Goal: Task Accomplishment & Management: Complete application form

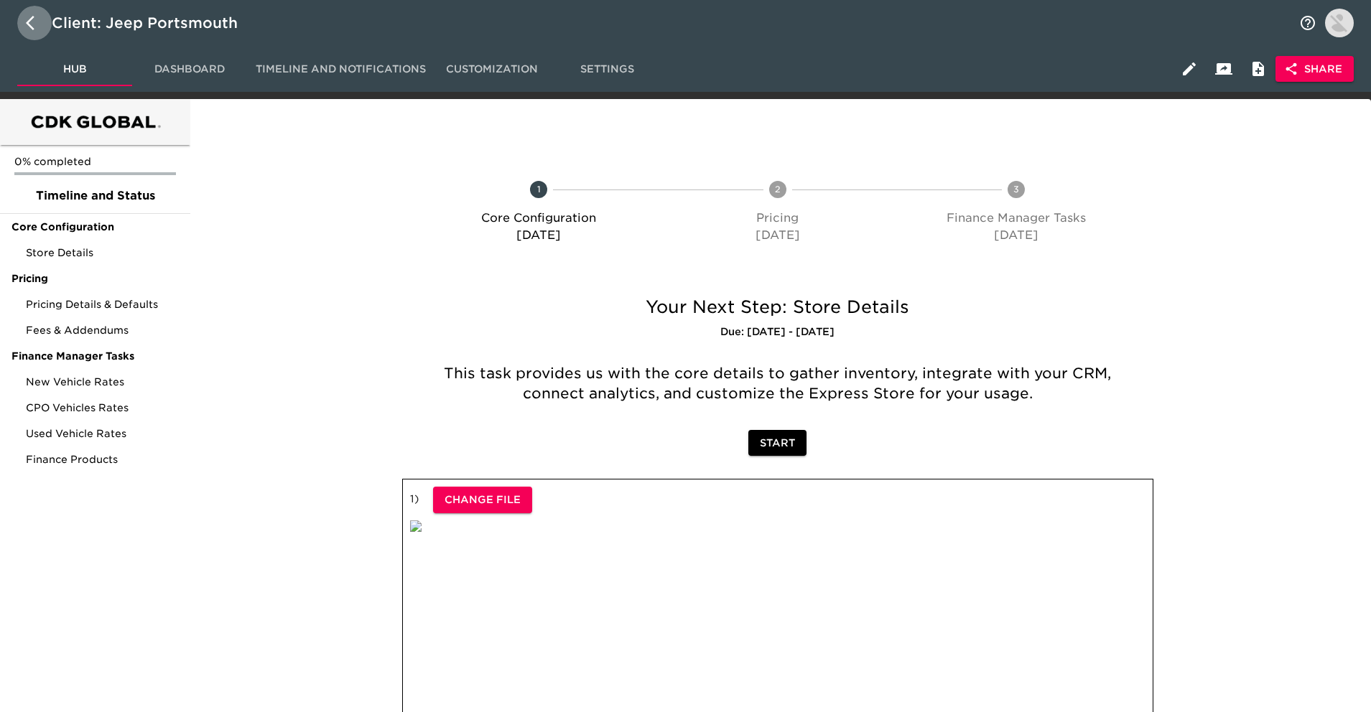
click at [35, 29] on icon "button" at bounding box center [34, 22] width 17 height 17
select select "25"
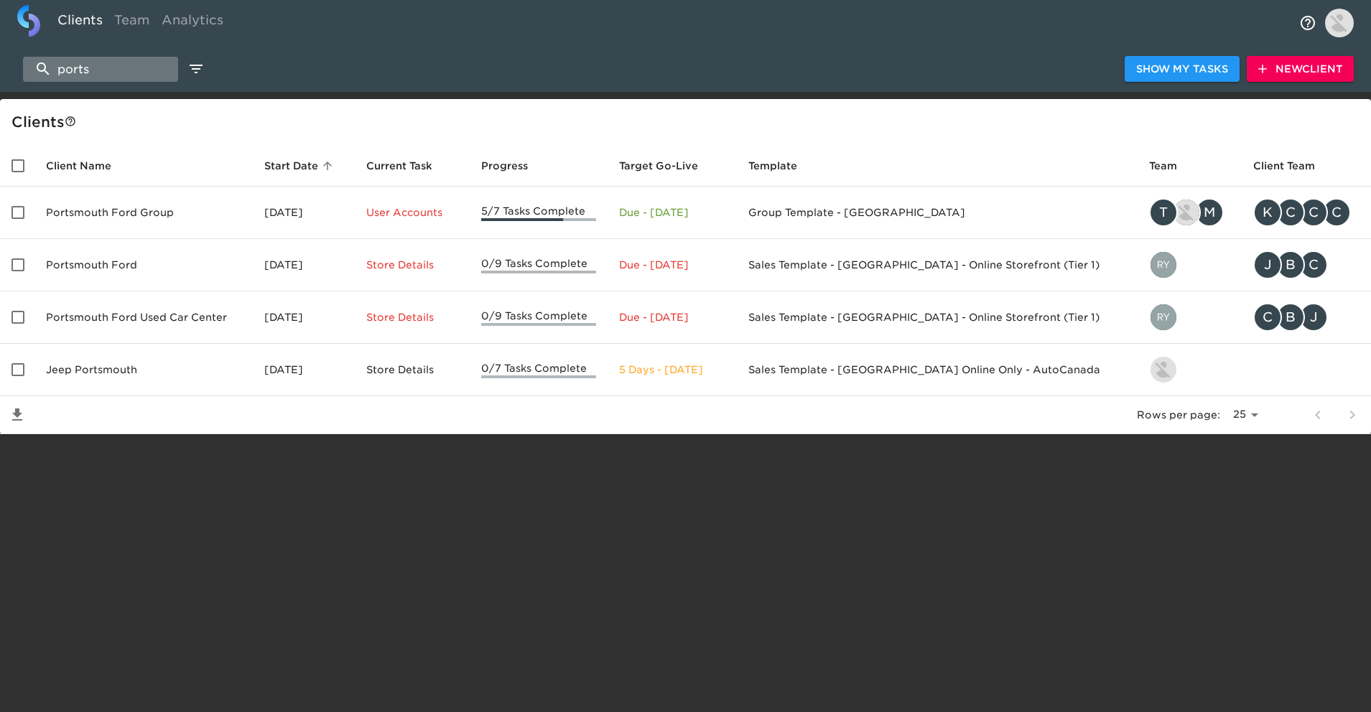
click at [90, 71] on input "ports" at bounding box center [100, 69] width 155 height 25
click at [308, 85] on div "ports Show My Tasks New Client" at bounding box center [689, 69] width 1379 height 46
click at [178, 79] on input "ports" at bounding box center [100, 69] width 155 height 25
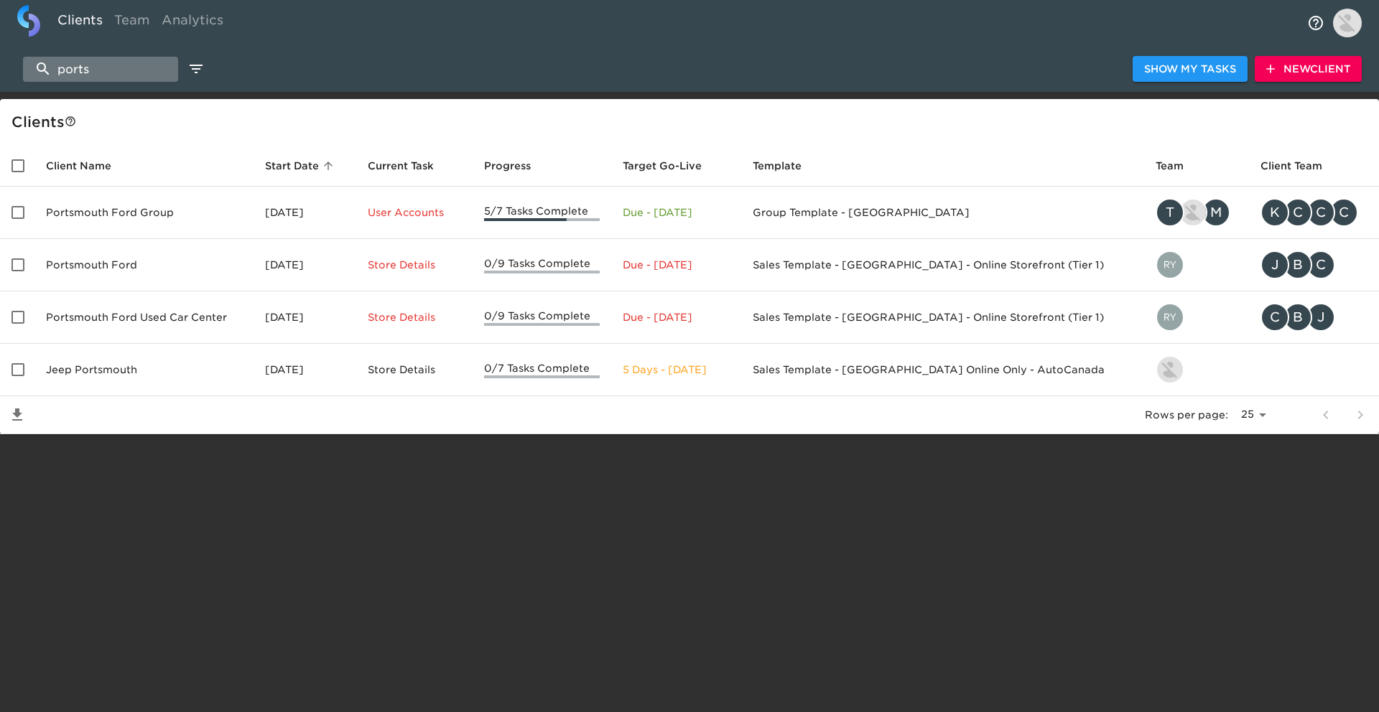
click at [178, 79] on input "ports" at bounding box center [100, 69] width 155 height 25
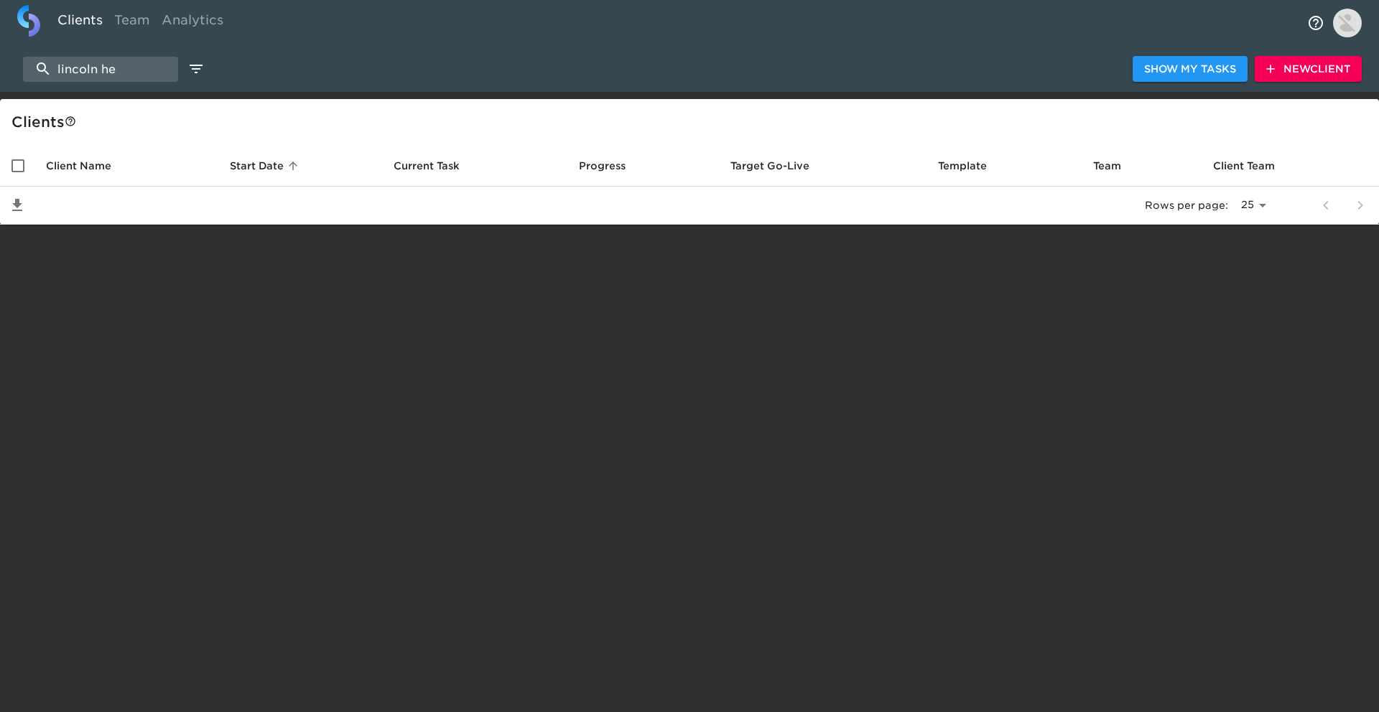
type input "lincoln he"
click at [1307, 78] on button "New Client" at bounding box center [1307, 69] width 107 height 27
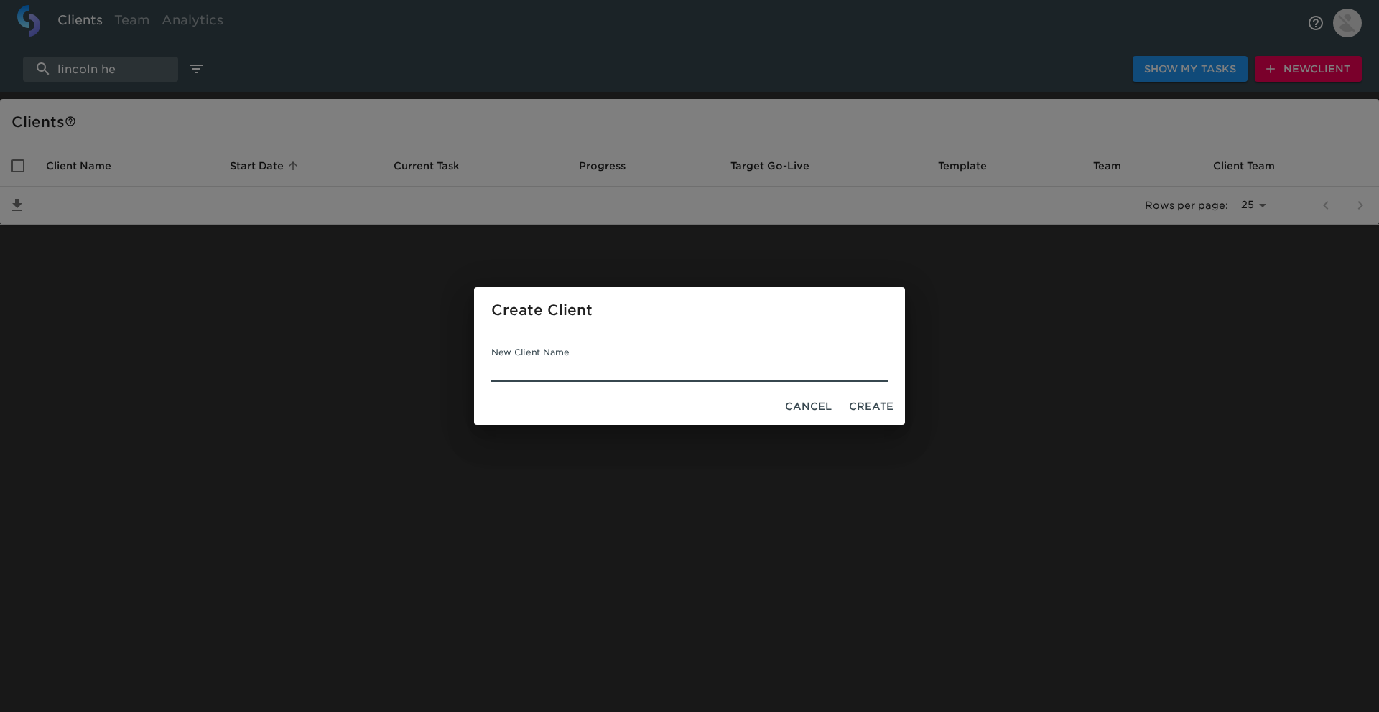
click at [703, 360] on input "New Client Name" at bounding box center [689, 370] width 396 height 23
paste input "LINCOLN HEIGHTS FORD"
type input "LINCOLN HEIGHTS FORD"
click at [890, 398] on span "Create" at bounding box center [871, 407] width 45 height 18
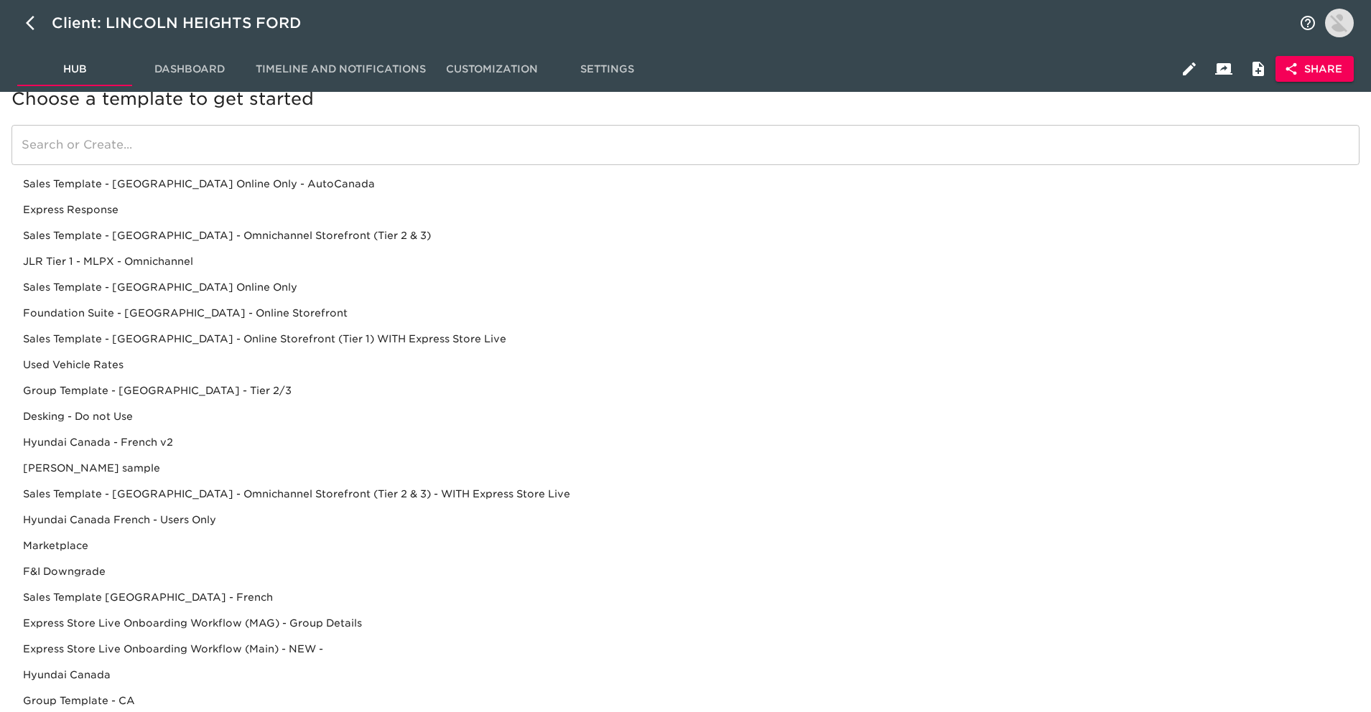
scroll to position [24, 0]
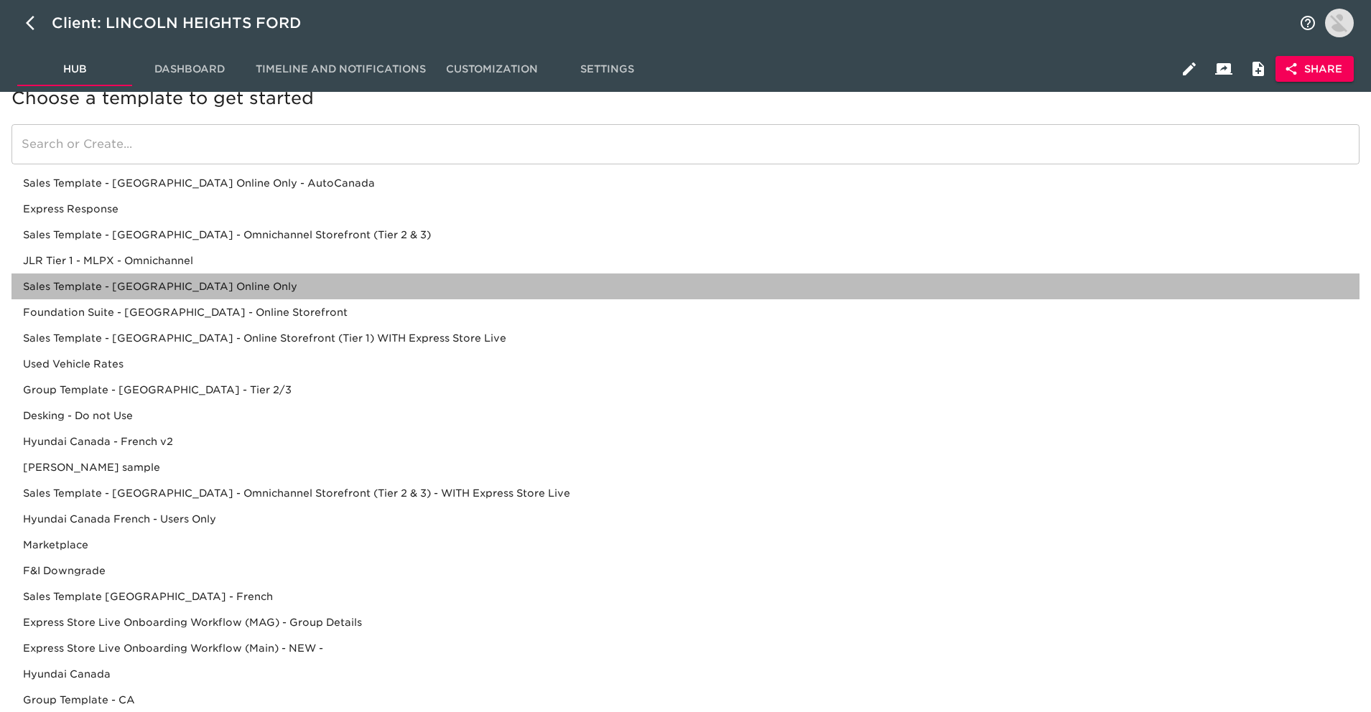
click at [238, 299] on div "Sales Template - [GEOGRAPHIC_DATA] Online Only" at bounding box center [685, 312] width 1348 height 26
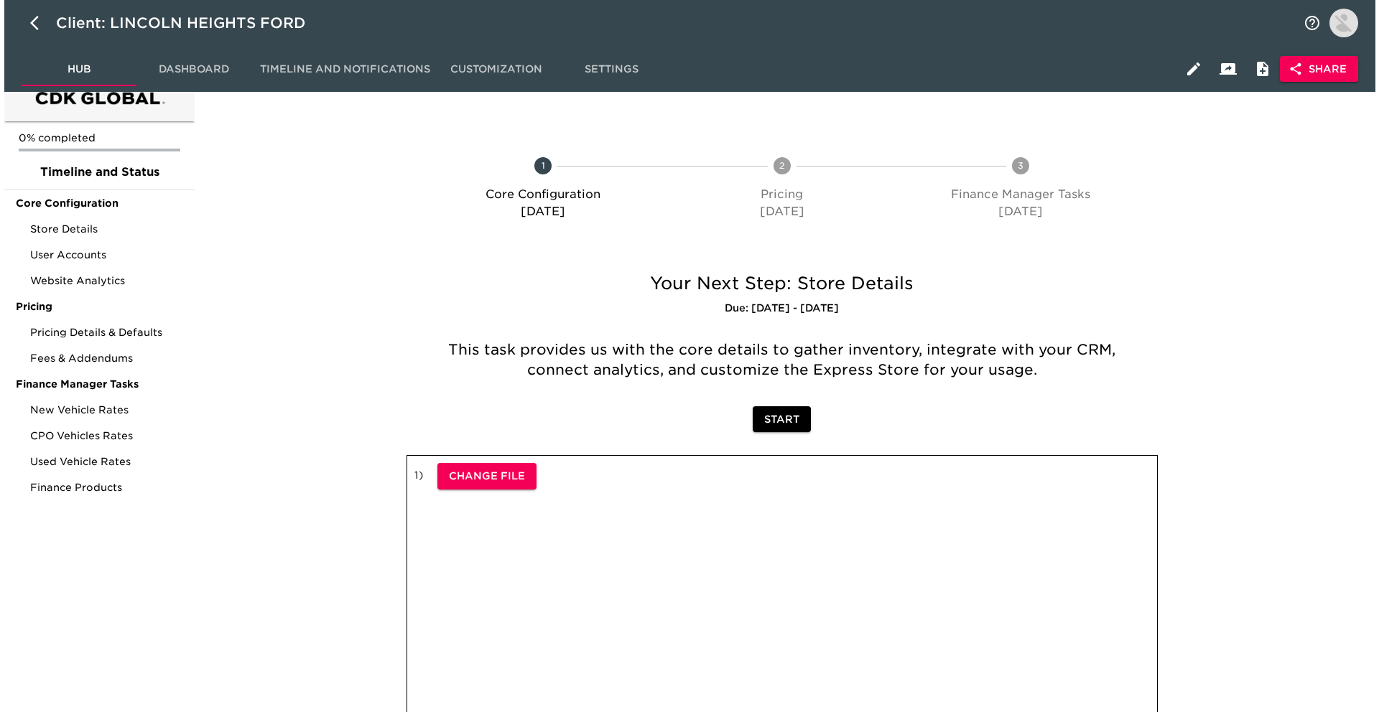
scroll to position [0, 0]
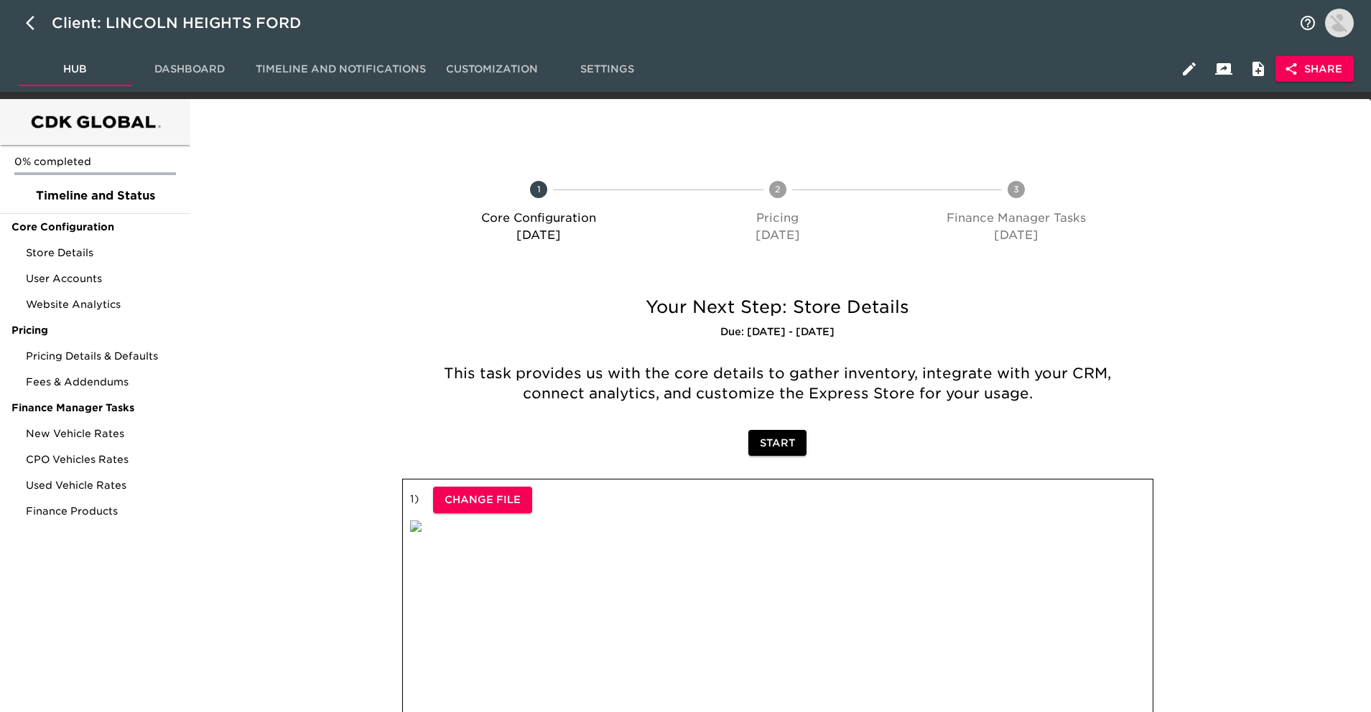
click at [1334, 60] on span "Share" at bounding box center [1314, 69] width 55 height 18
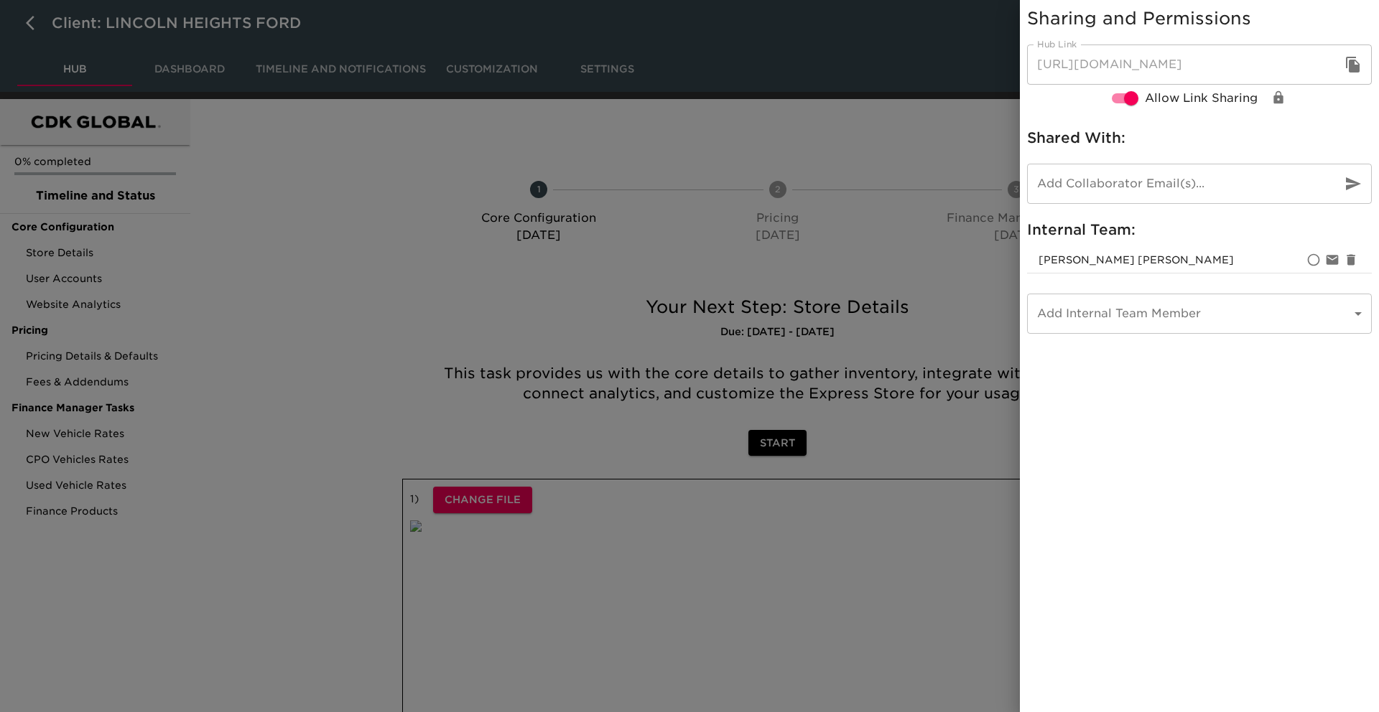
click at [1351, 63] on icon "button" at bounding box center [1352, 65] width 14 height 16
